Goal: Task Accomplishment & Management: Use online tool/utility

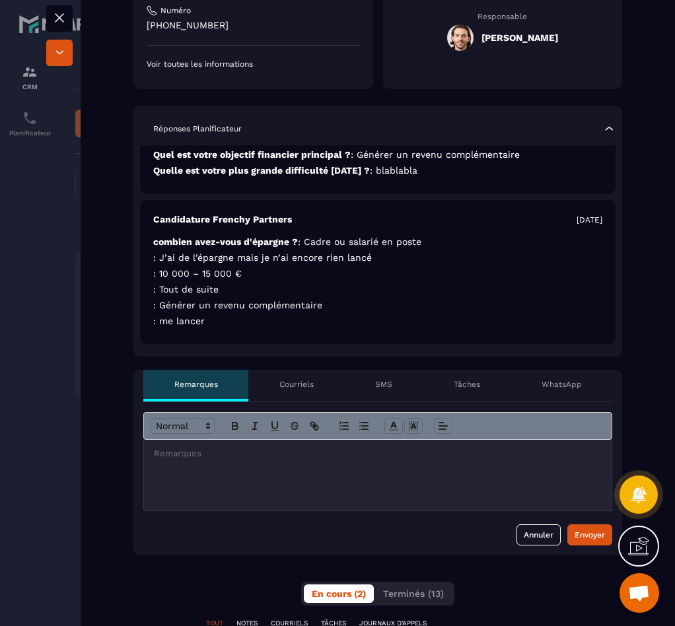
scroll to position [109, 0]
click at [295, 296] on div "Candidature Frenchy Partners [DATE] combien avez-vous d'épargne ? : Cadre ou sa…" at bounding box center [378, 272] width 476 height 144
click at [248, 281] on div "Candidature Frenchy Partners [DATE] combien avez-vous d'épargne ? : Cadre ou sa…" at bounding box center [378, 272] width 476 height 144
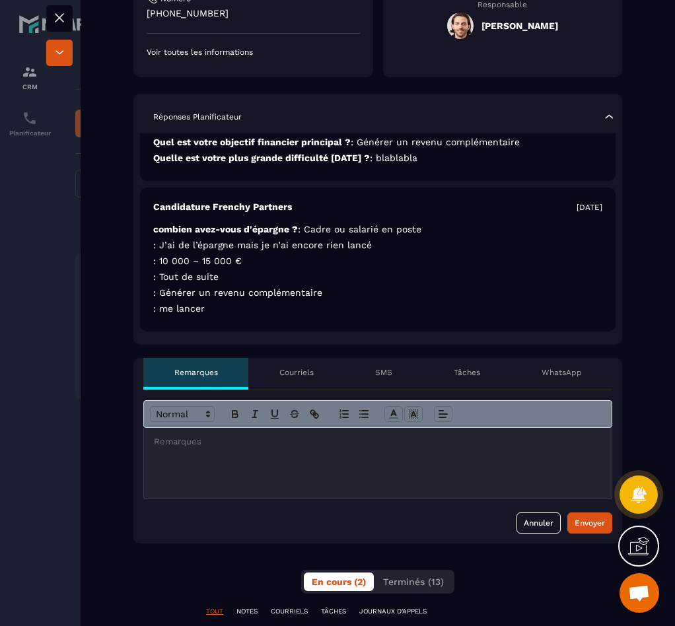
scroll to position [258, 0]
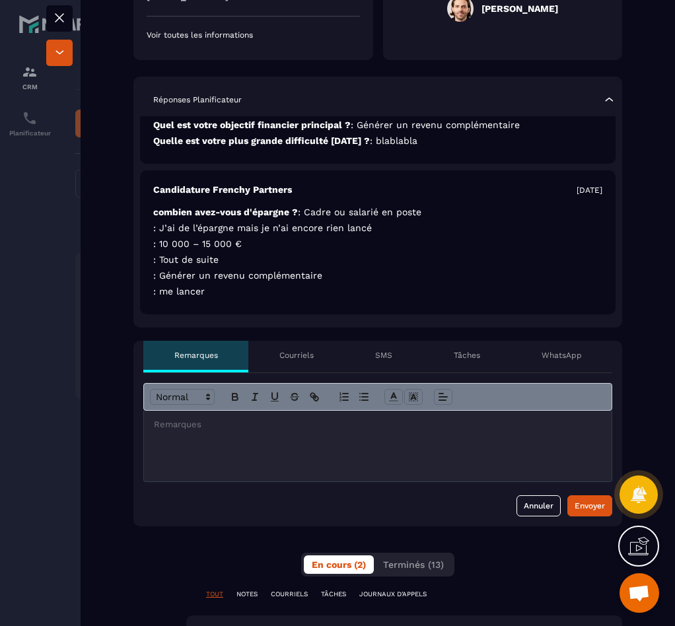
click at [241, 431] on div at bounding box center [378, 446] width 468 height 71
click at [274, 348] on div "Courriels" at bounding box center [296, 357] width 96 height 32
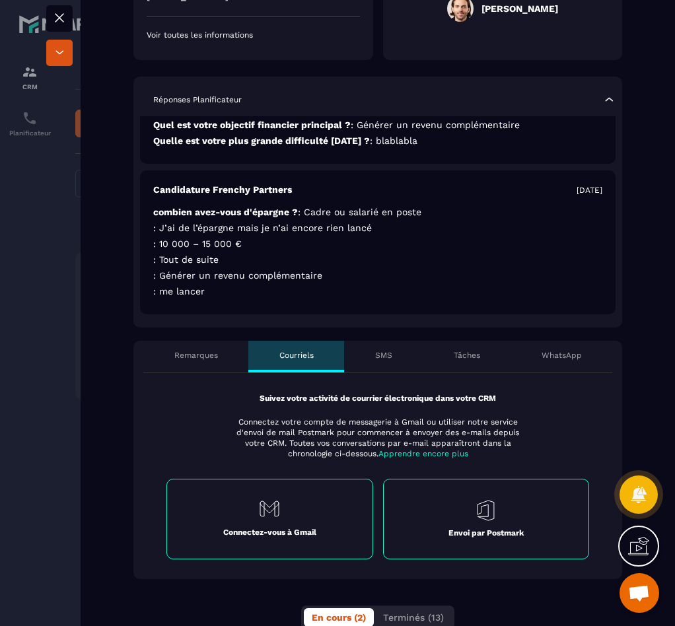
click at [375, 377] on div "Suivez votre activité de courrier électronique dans votre CRM Connectez votre c…" at bounding box center [377, 476] width 489 height 206
click at [376, 369] on div "SMS" at bounding box center [383, 357] width 79 height 32
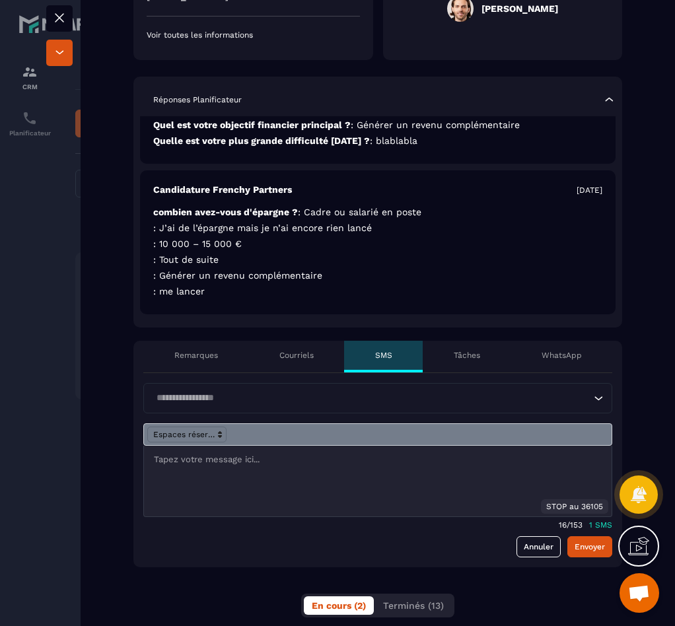
click at [291, 356] on p "Courriels" at bounding box center [297, 355] width 34 height 11
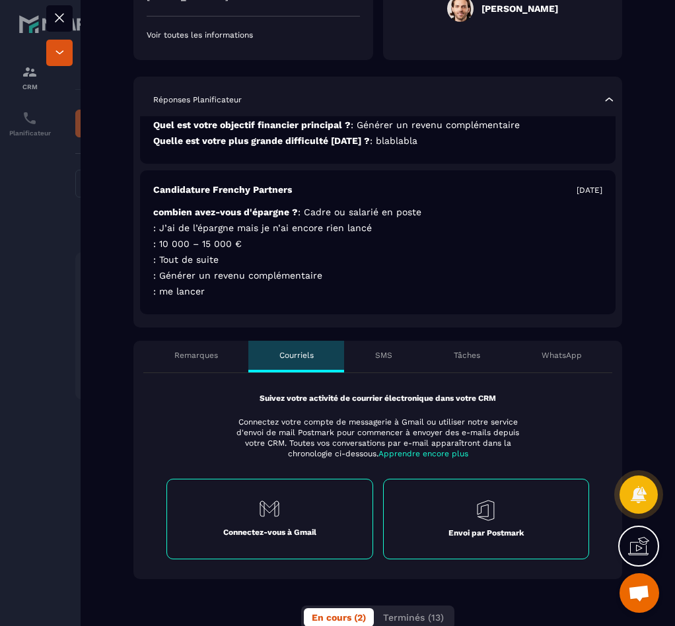
click at [182, 350] on p "Remarques" at bounding box center [196, 355] width 44 height 11
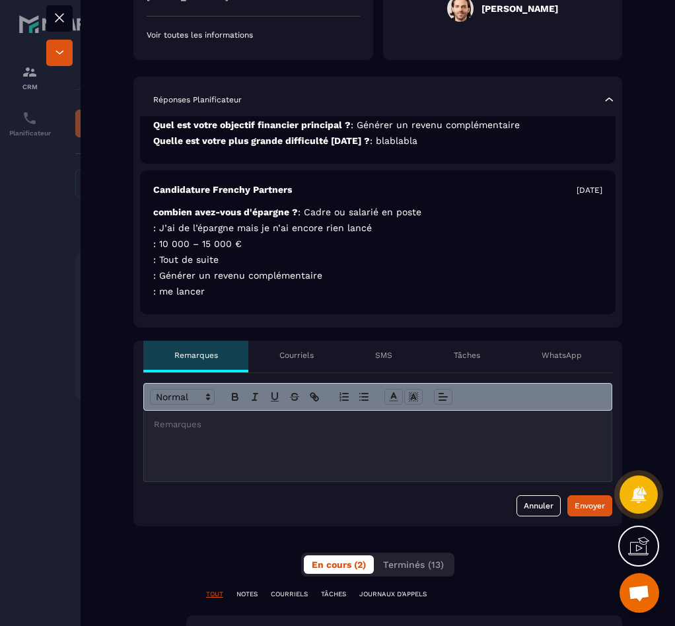
click at [285, 338] on div "Non traité injoignable Closing en cours Contrat envoyé Responsable Hanouna [PER…" at bounding box center [378, 524] width 595 height 1456
click at [290, 354] on p "Courriels" at bounding box center [297, 355] width 34 height 11
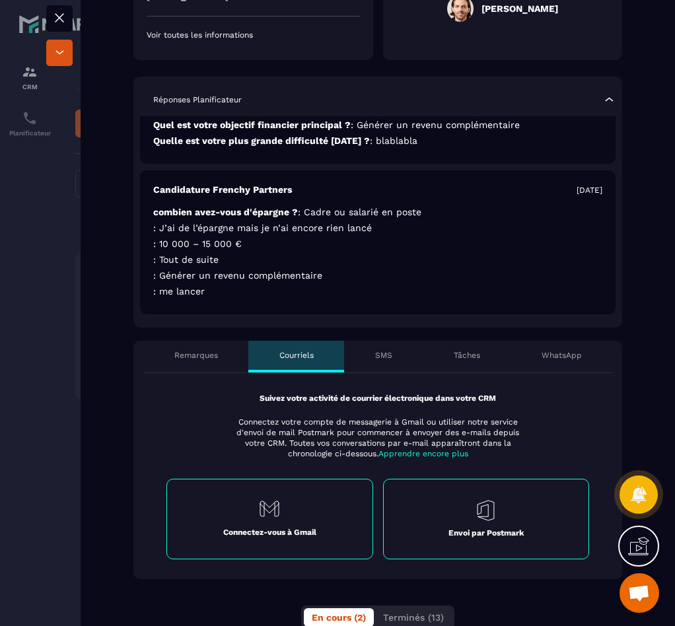
click at [284, 527] on p "Connectez-vous à Gmail" at bounding box center [269, 532] width 93 height 11
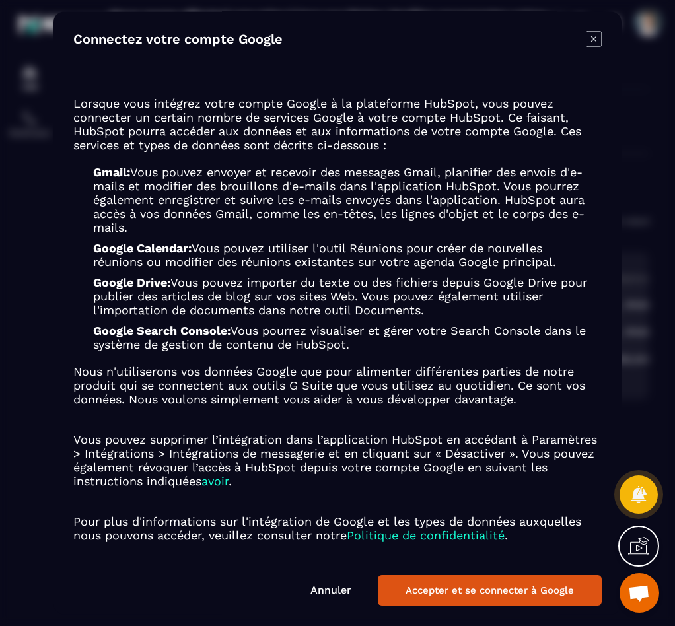
click at [435, 591] on button "Accepter et se connecter à Google" at bounding box center [490, 591] width 224 height 30
